Goal: Transaction & Acquisition: Book appointment/travel/reservation

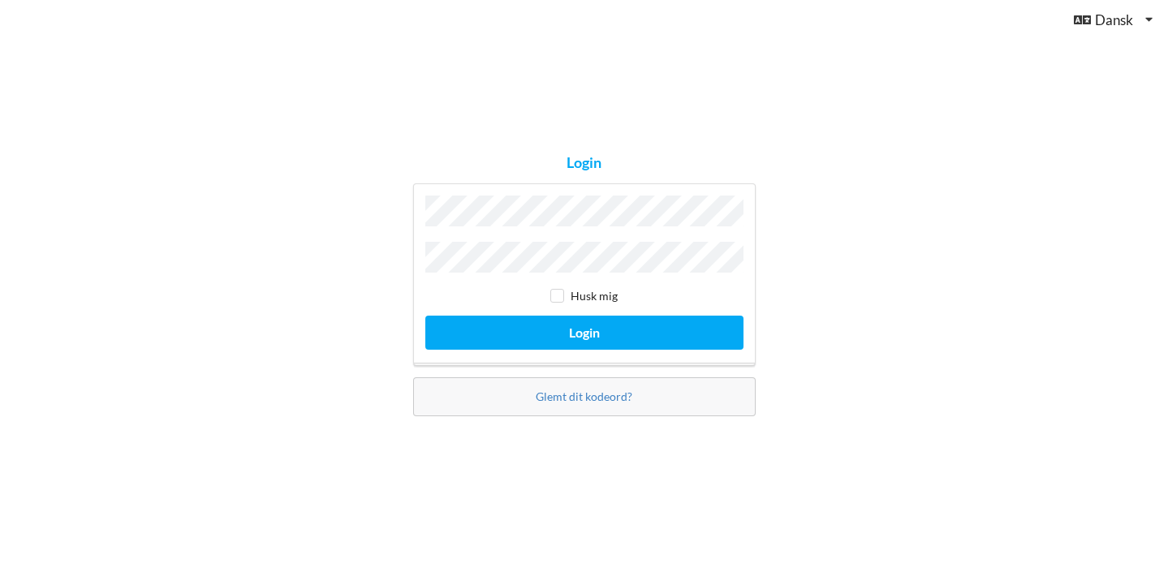
click at [584, 328] on button "Login" at bounding box center [584, 332] width 318 height 33
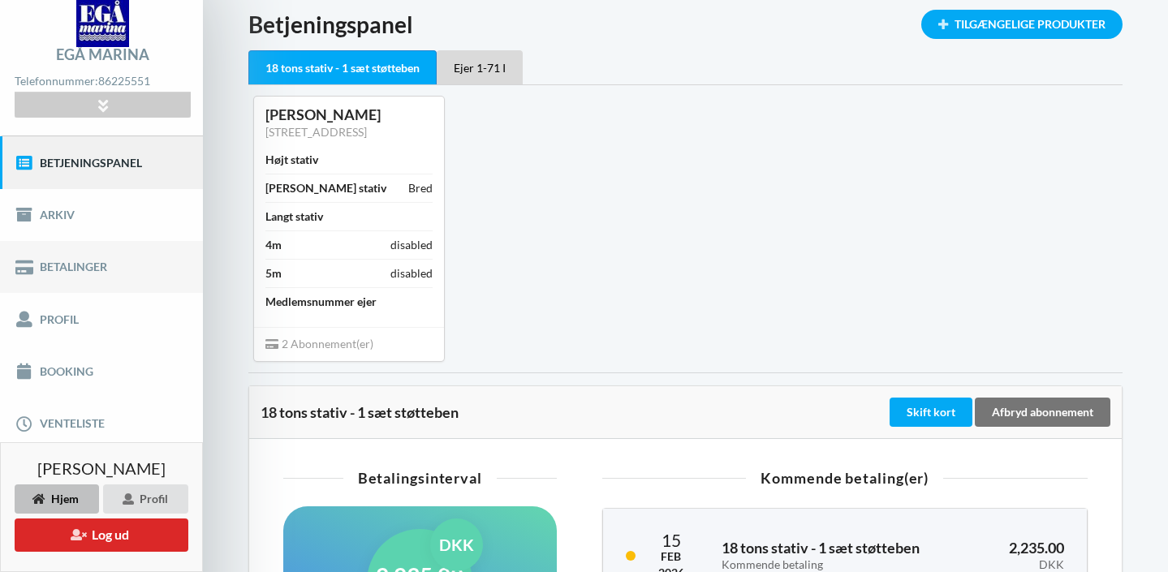
scroll to position [74, 0]
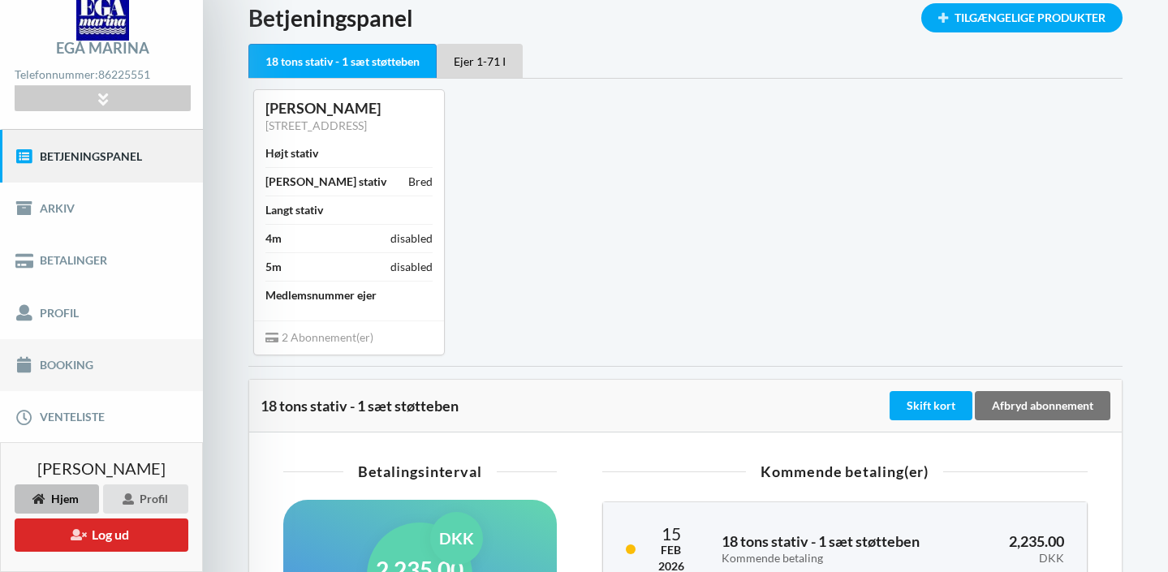
click at [58, 362] on link "Booking" at bounding box center [101, 365] width 203 height 52
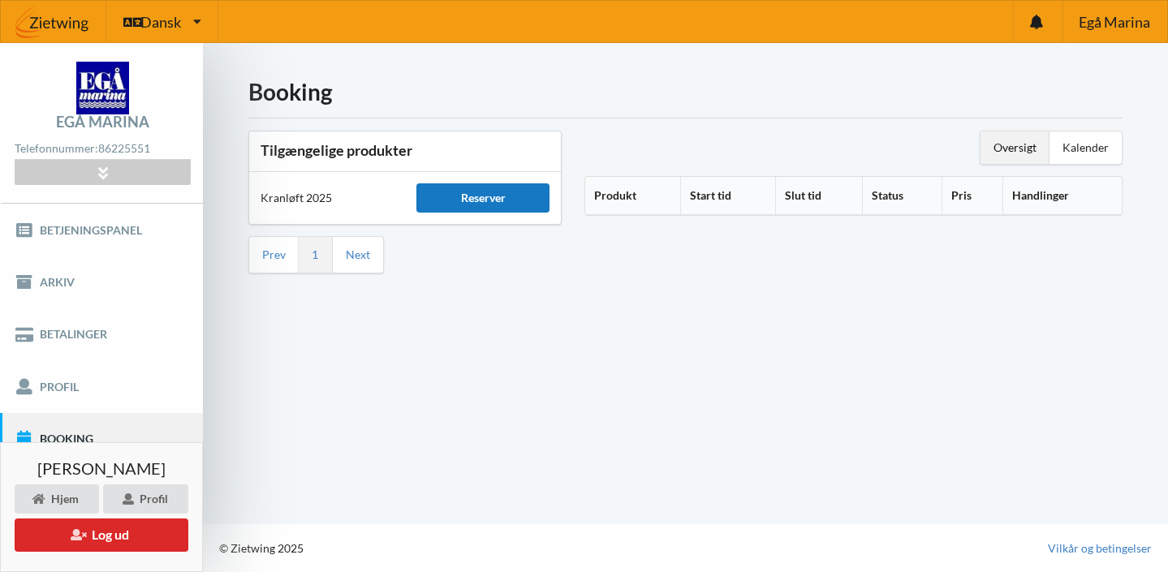
click at [497, 197] on div "Reserver" at bounding box center [482, 197] width 133 height 29
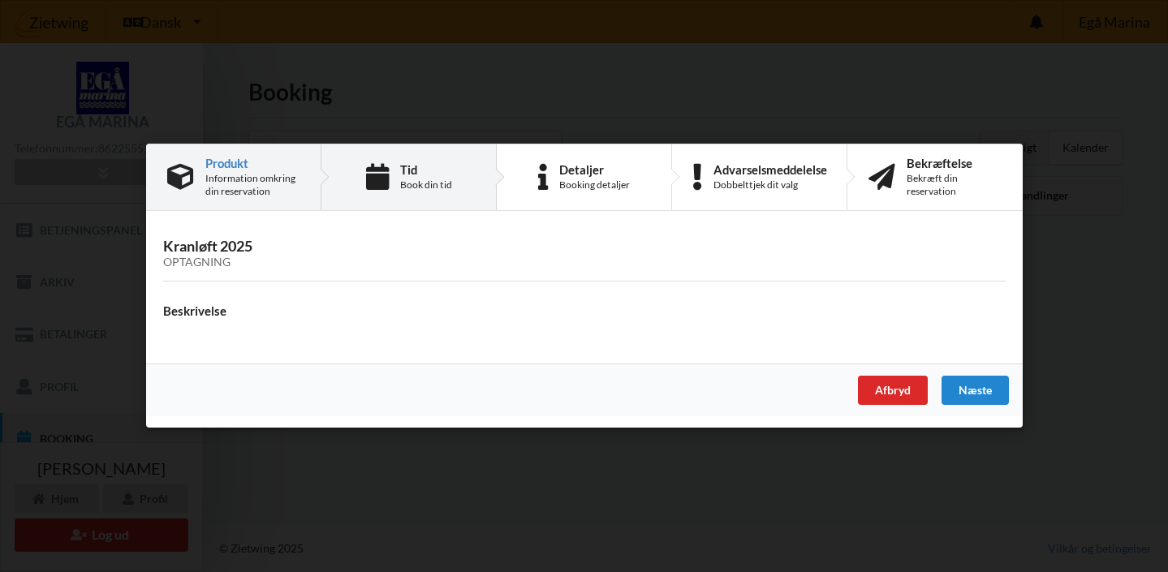
click at [394, 179] on div "Tid Book din tid" at bounding box center [408, 177] width 175 height 66
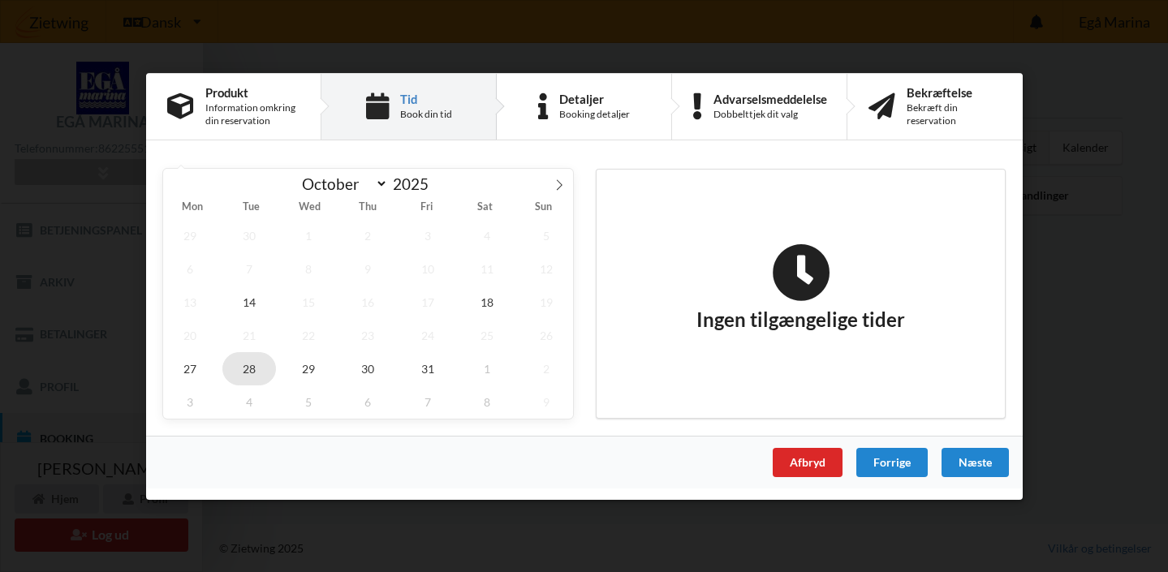
click at [245, 366] on span "28" at bounding box center [249, 367] width 54 height 33
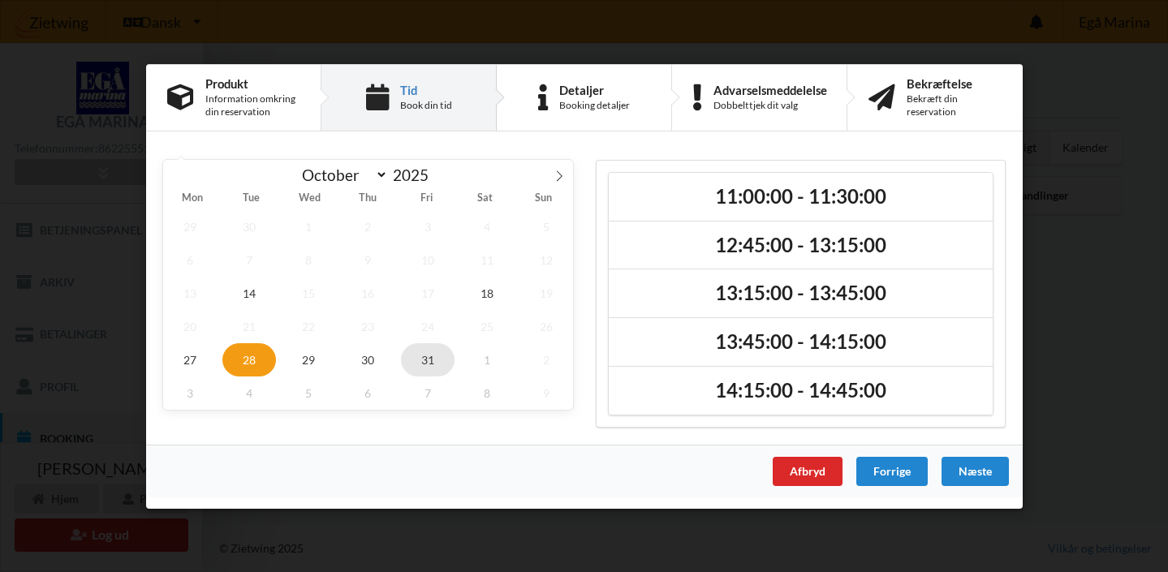
click at [424, 364] on span "31" at bounding box center [427, 359] width 54 height 33
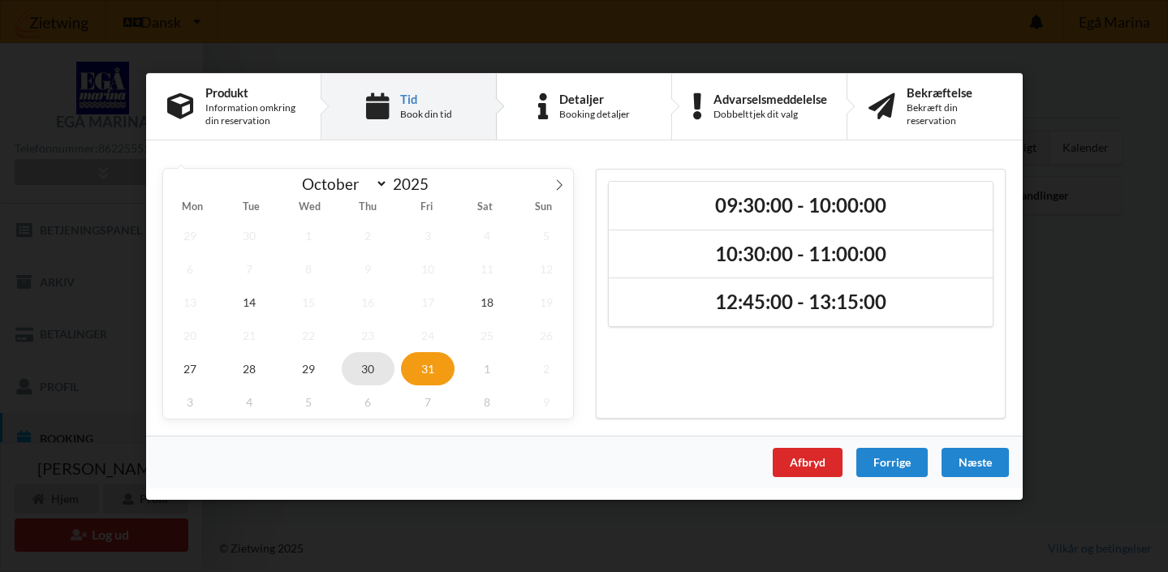
click at [367, 366] on span "30" at bounding box center [368, 367] width 54 height 33
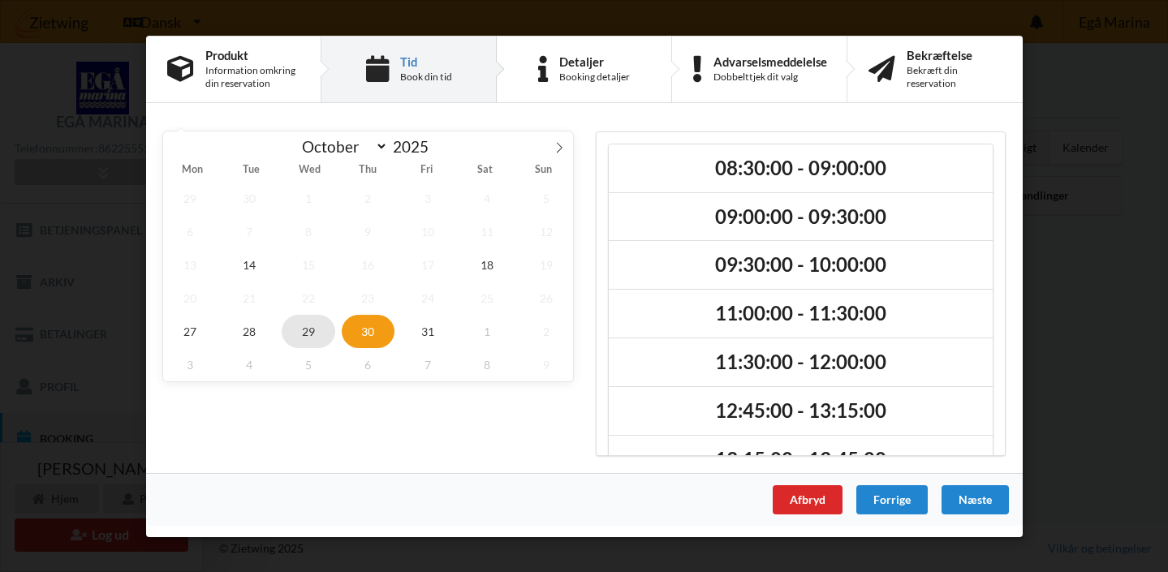
click at [312, 327] on span "29" at bounding box center [309, 330] width 54 height 33
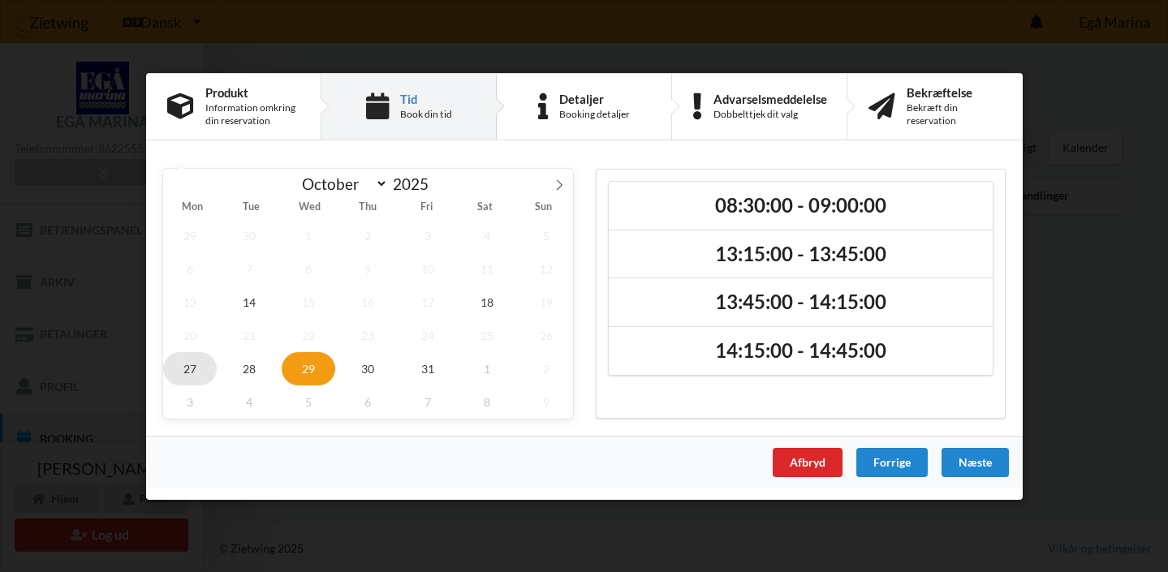
click at [191, 365] on span "27" at bounding box center [190, 367] width 54 height 33
click at [466, 321] on div "29 30 1 2 3 4 5 6 7 8 9 10 11 12 13 14 15 16 17 18 19 20 21 22 23 24 25 26 27 2…" at bounding box center [368, 318] width 410 height 200
click at [560, 187] on icon at bounding box center [559, 184] width 11 height 11
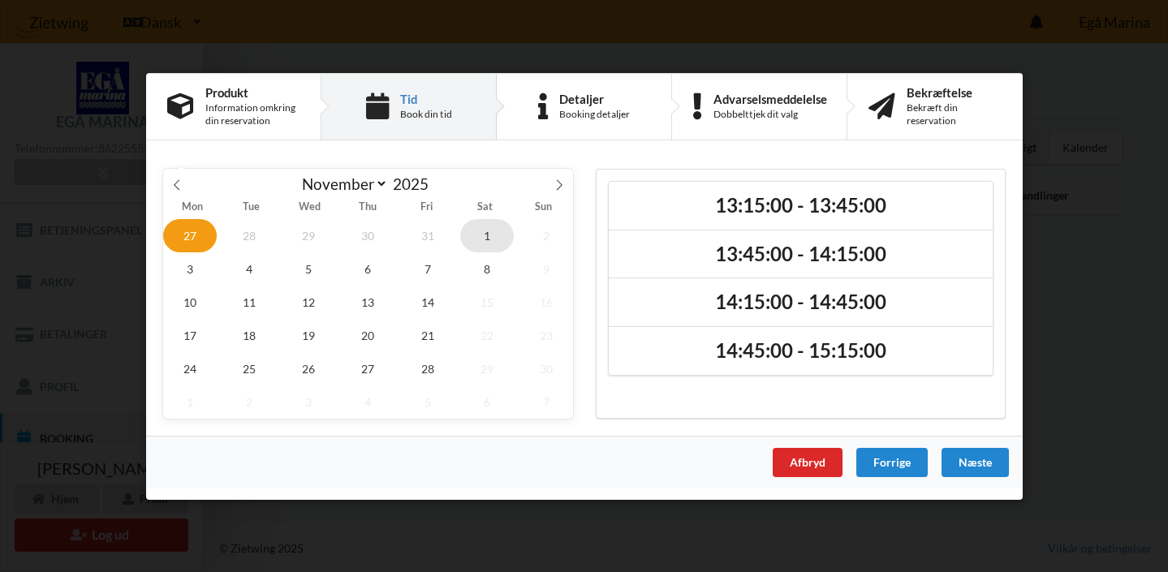
click at [483, 231] on span "1" at bounding box center [487, 234] width 54 height 33
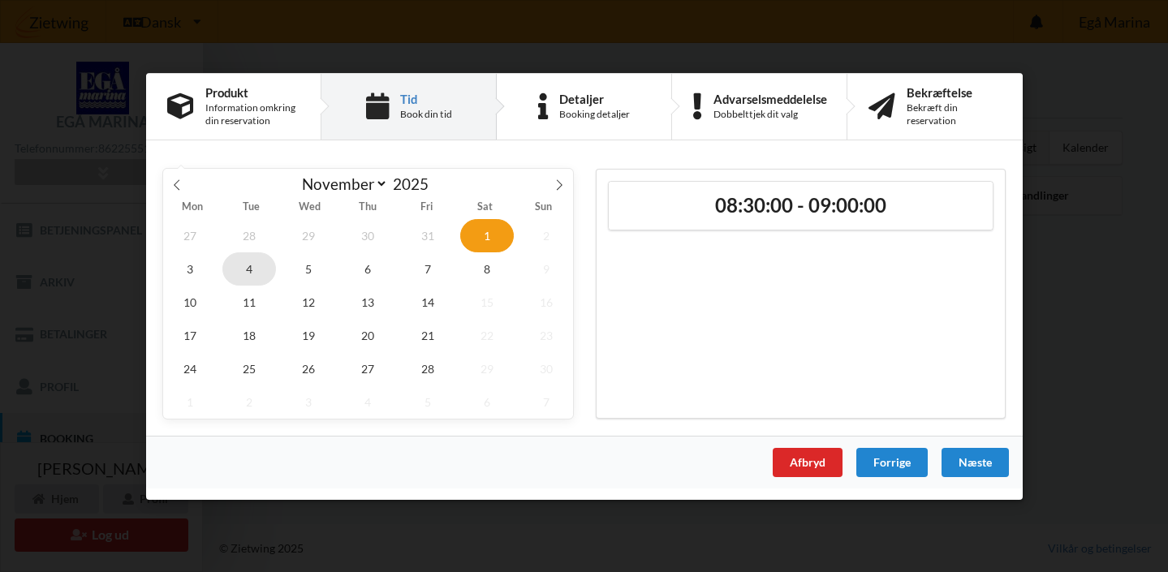
click at [256, 272] on span "4" at bounding box center [249, 268] width 54 height 33
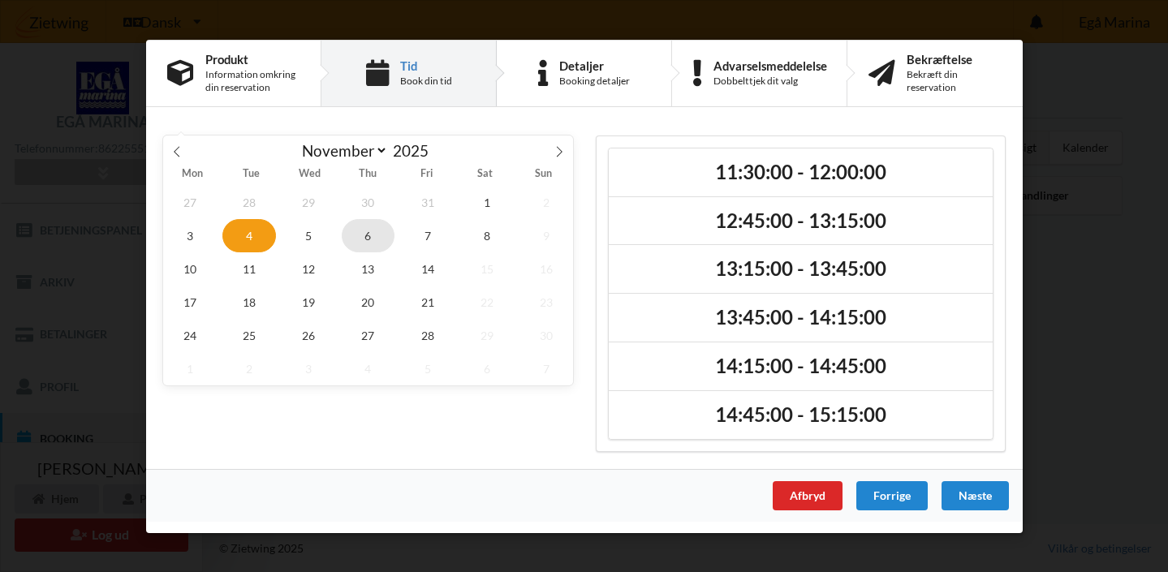
click at [367, 240] on span "6" at bounding box center [368, 234] width 54 height 33
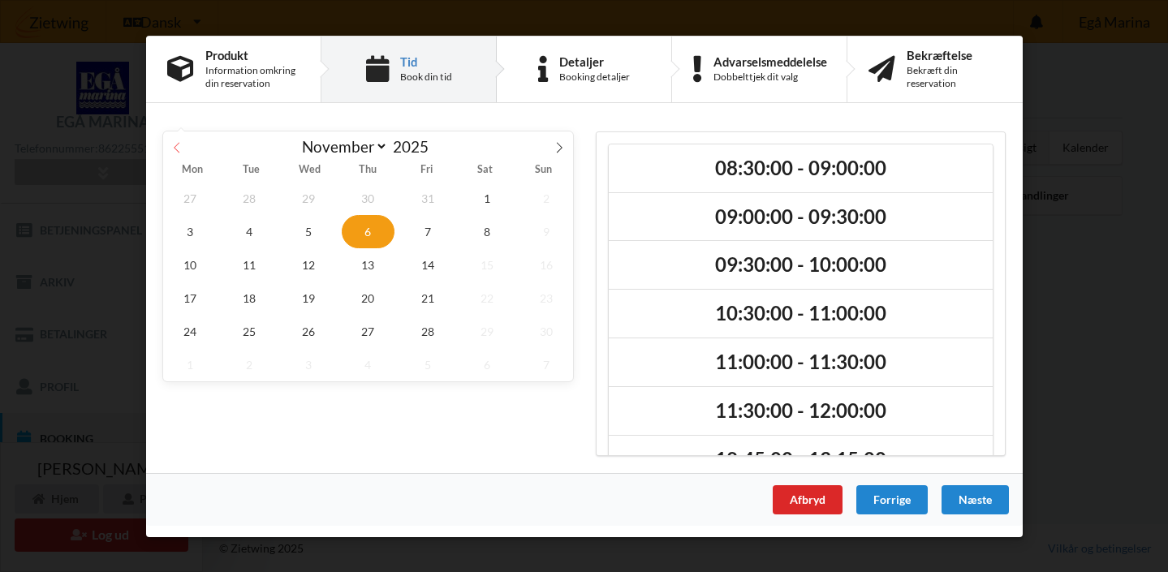
click at [175, 147] on icon at bounding box center [176, 146] width 11 height 11
select select "9"
click at [175, 147] on div "October November [DATE]" at bounding box center [368, 145] width 410 height 28
click at [215, 115] on div "[DATE] October November [DATE] Mon Tue Wed Thu Fri Sat Sun 29 30 1 2 3 4 5 6 7 …" at bounding box center [584, 293] width 877 height 359
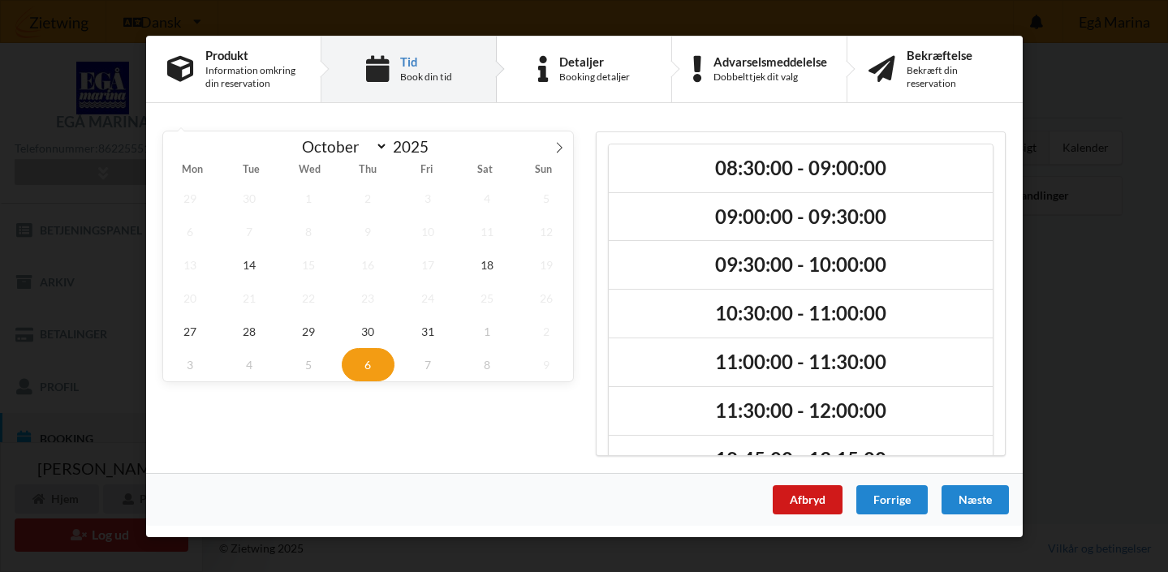
click at [824, 494] on div "Afbryd" at bounding box center [807, 499] width 70 height 29
